Goal: Check status: Check status

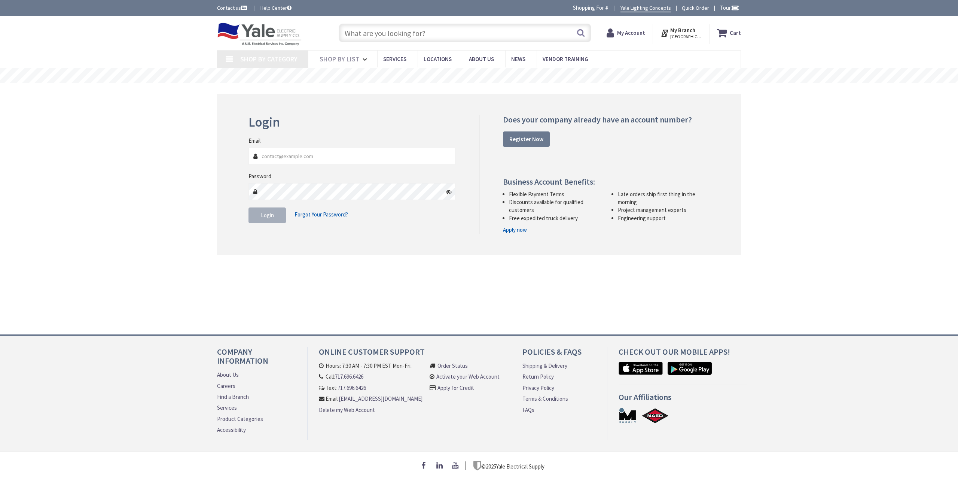
type input "[EMAIL_ADDRESS][DOMAIN_NAME]"
click at [259, 213] on button "Login" at bounding box center [267, 215] width 37 height 16
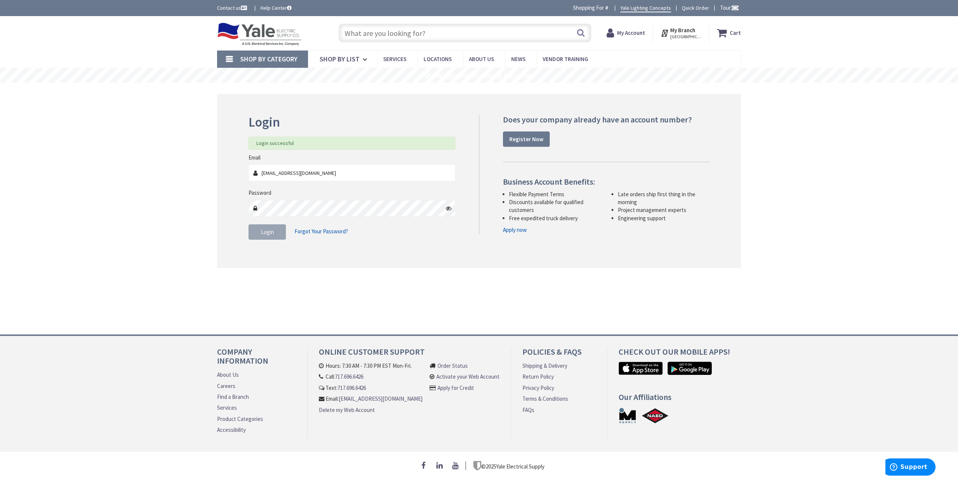
type input "[GEOGRAPHIC_DATA], [GEOGRAPHIC_DATA]"
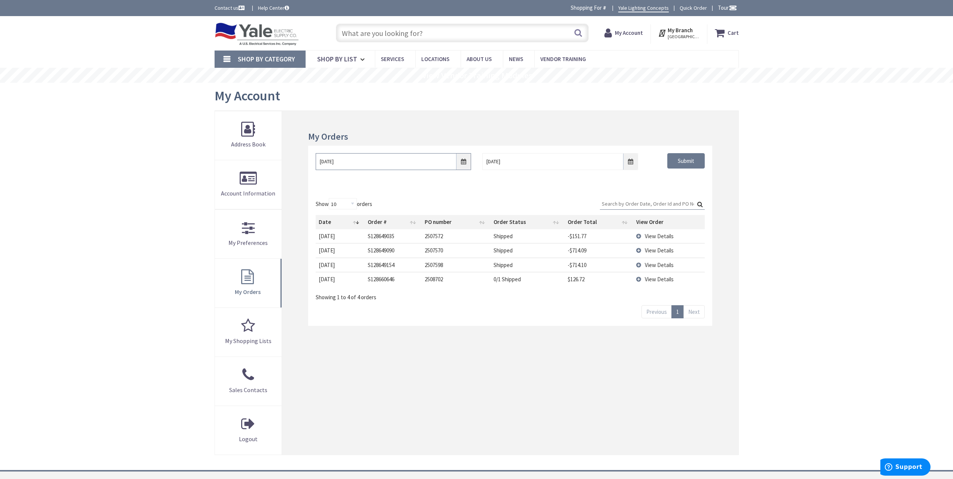
click at [465, 158] on input "[DATE]" at bounding box center [393, 161] width 155 height 17
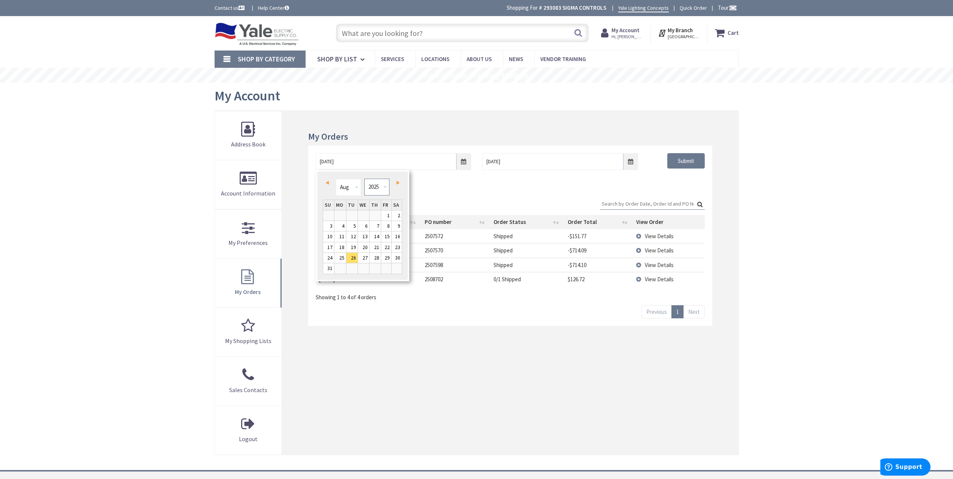
click at [372, 187] on select "1980 1981 1982 1983 1984 1985 1986 1987 1988 1989 1990 1991 1992 1993 1994 1995…" at bounding box center [376, 187] width 25 height 17
type input "[DATE]"
click at [669, 188] on div "[DATE] [DATE] Submit" at bounding box center [510, 168] width 404 height 45
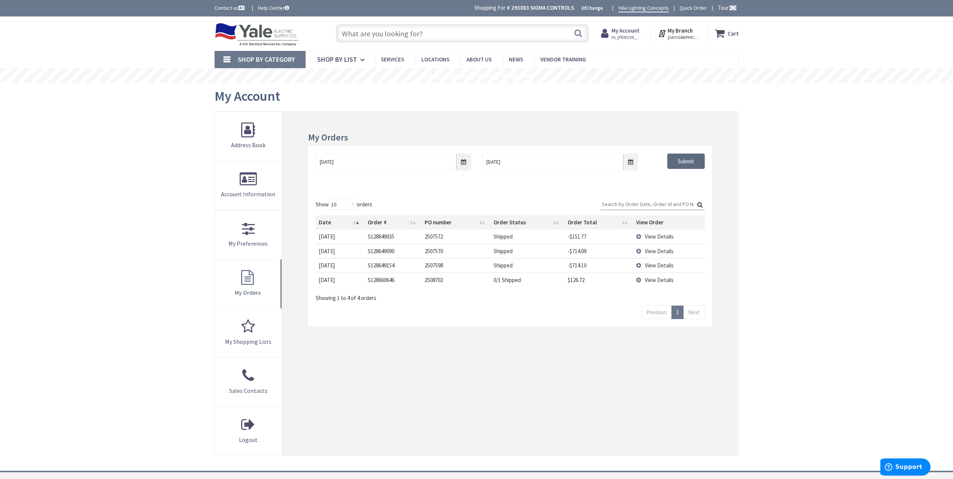
click at [676, 163] on input "Submit" at bounding box center [685, 161] width 37 height 16
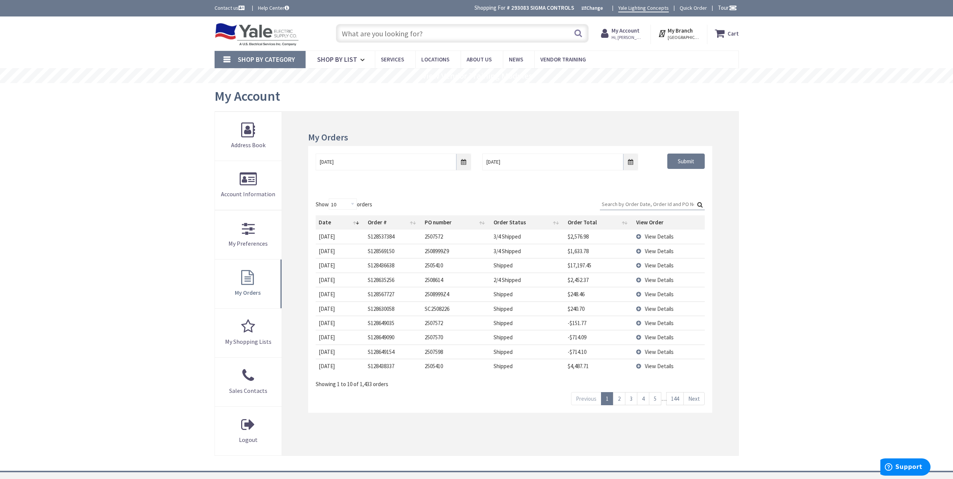
click at [670, 264] on span "View Details" at bounding box center [659, 265] width 29 height 7
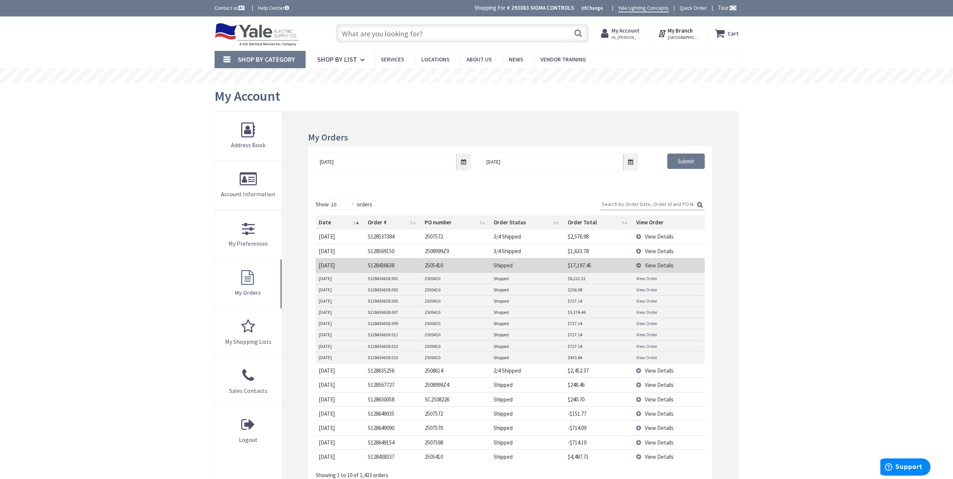
click at [670, 264] on span "View Details" at bounding box center [659, 265] width 29 height 7
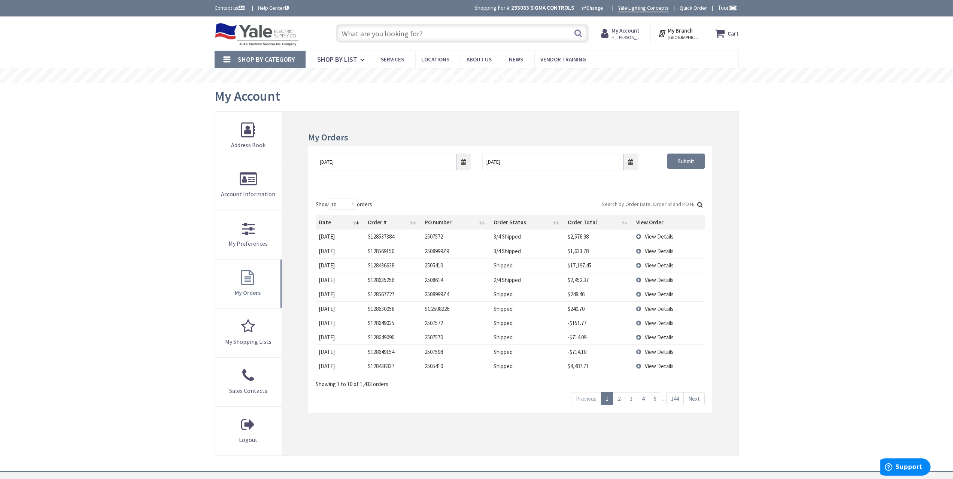
click at [666, 282] on span "View Details" at bounding box center [659, 279] width 29 height 7
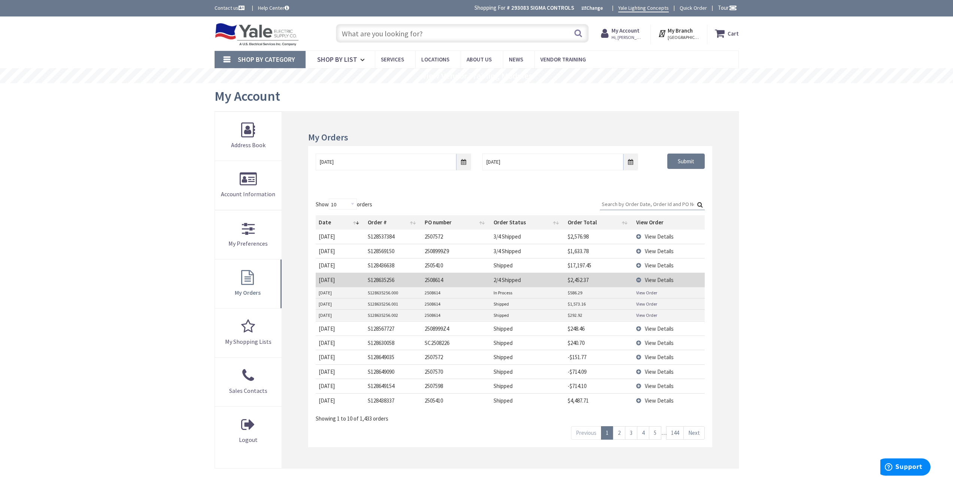
click at [666, 282] on span "View Details" at bounding box center [659, 279] width 29 height 7
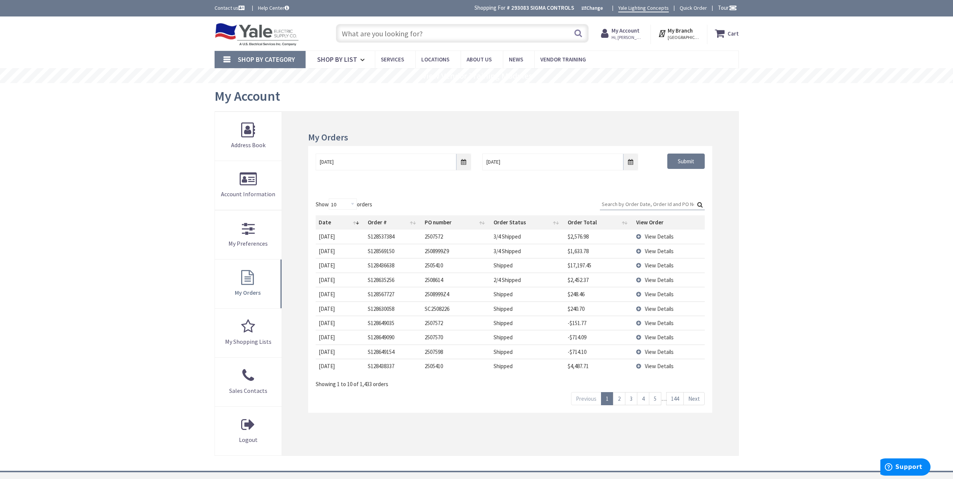
click at [661, 234] on span "View Details" at bounding box center [659, 236] width 29 height 7
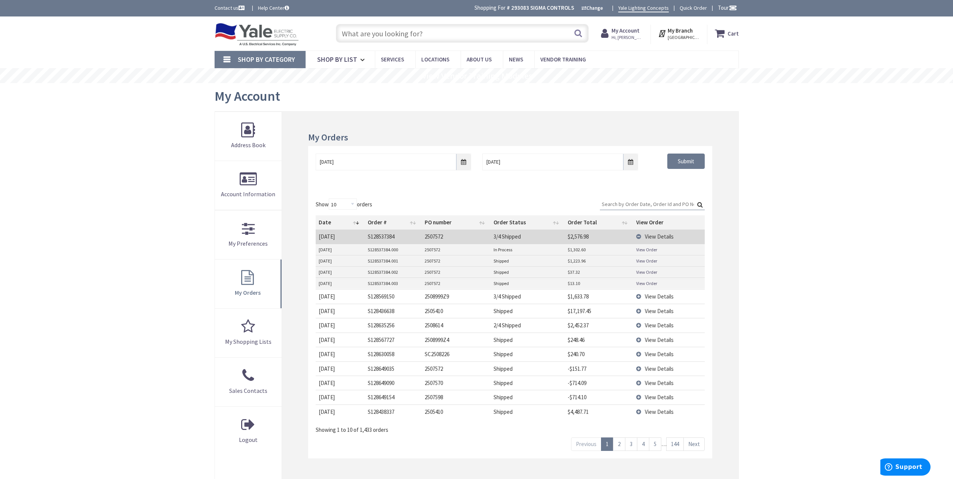
click at [661, 234] on span "View Details" at bounding box center [659, 236] width 29 height 7
